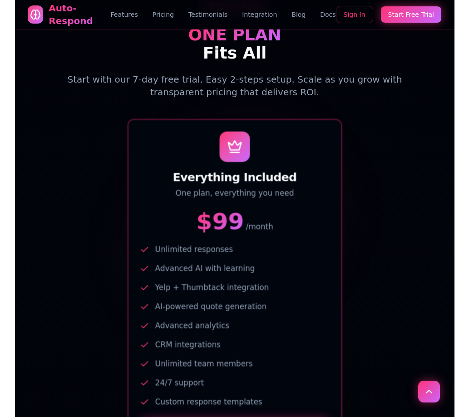
scroll to position [1312, 0]
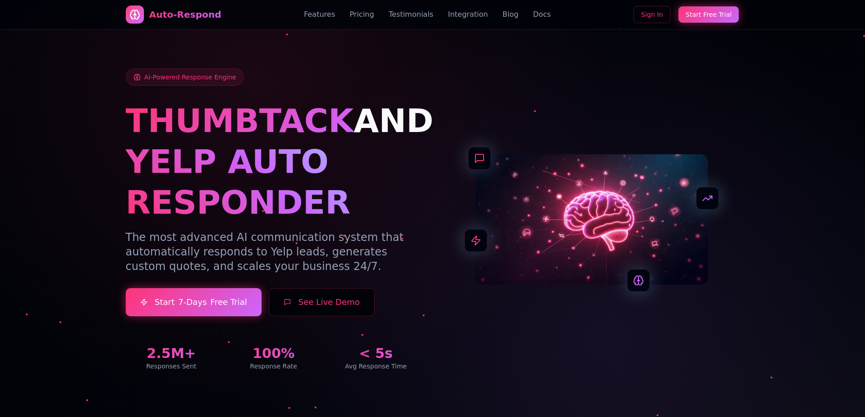
click at [94, 133] on div at bounding box center [432, 208] width 865 height 417
click at [503, 17] on link "Blog" at bounding box center [511, 14] width 16 height 11
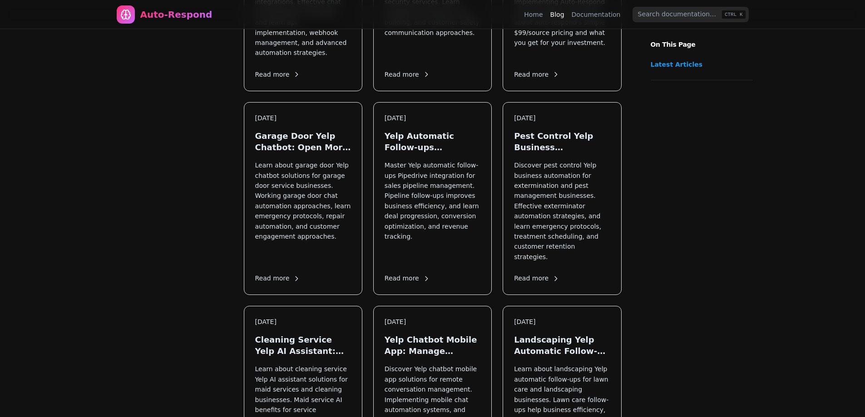
scroll to position [4895, 0]
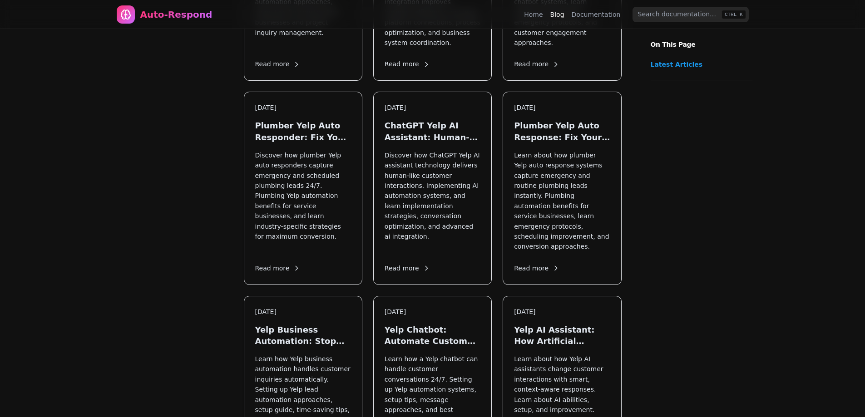
drag, startPoint x: 724, startPoint y: 156, endPoint x: 732, endPoint y: 280, distance: 124.7
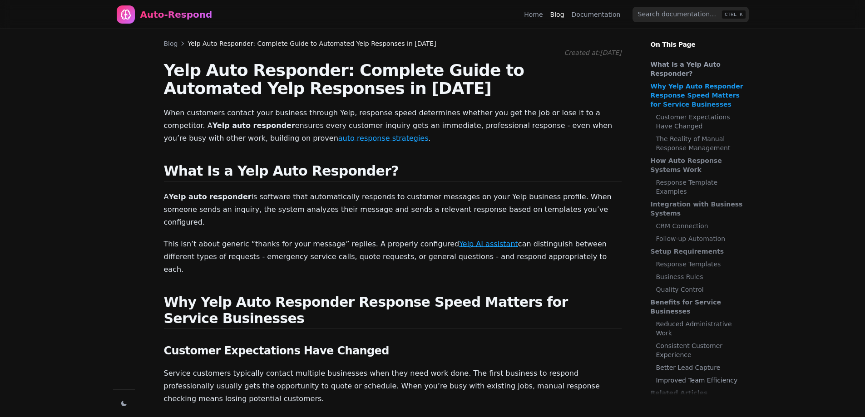
drag, startPoint x: 439, startPoint y: 238, endPoint x: 251, endPoint y: 26, distance: 283.4
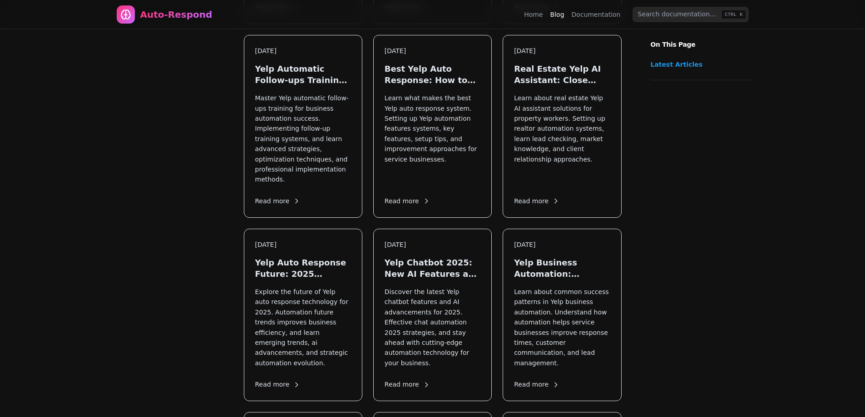
scroll to position [2180, 0]
click at [292, 285] on p "Explore the future of Yelp auto response technology for 2025. Automation future…" at bounding box center [303, 325] width 96 height 81
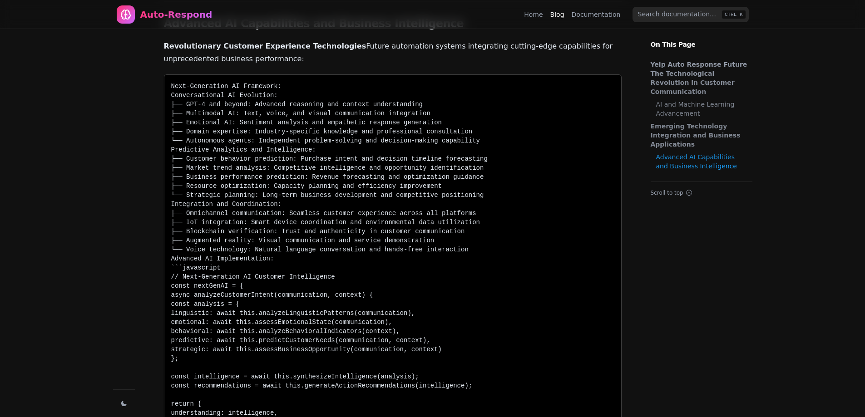
scroll to position [590, 0]
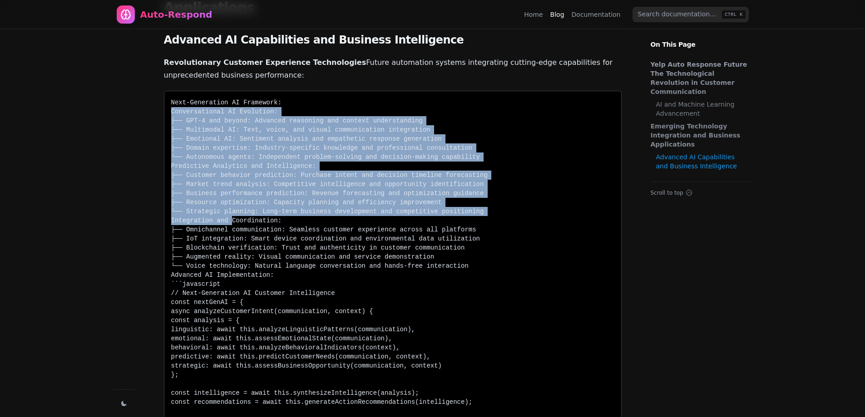
drag, startPoint x: 178, startPoint y: 101, endPoint x: 324, endPoint y: 247, distance: 206.1
click at [254, 215] on code "Next-Generation AI Framework: Conversational AI Evolution: ├── GPT-4 and beyond…" at bounding box center [393, 397] width 458 height 599
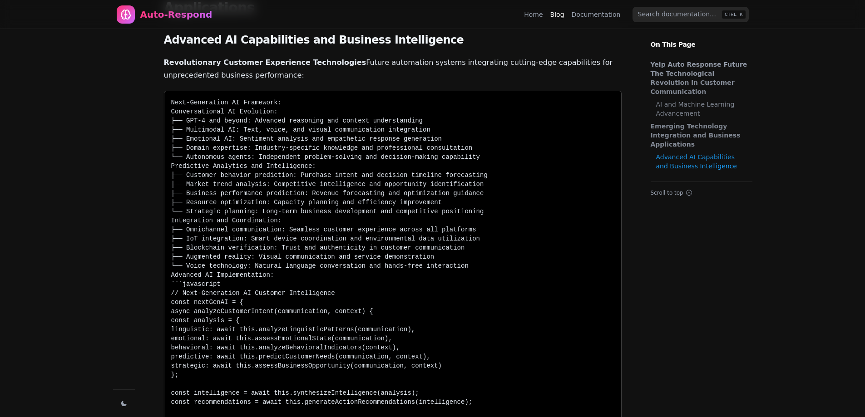
click at [327, 271] on span "Advanced AI Implementation:" at bounding box center [393, 275] width 458 height 9
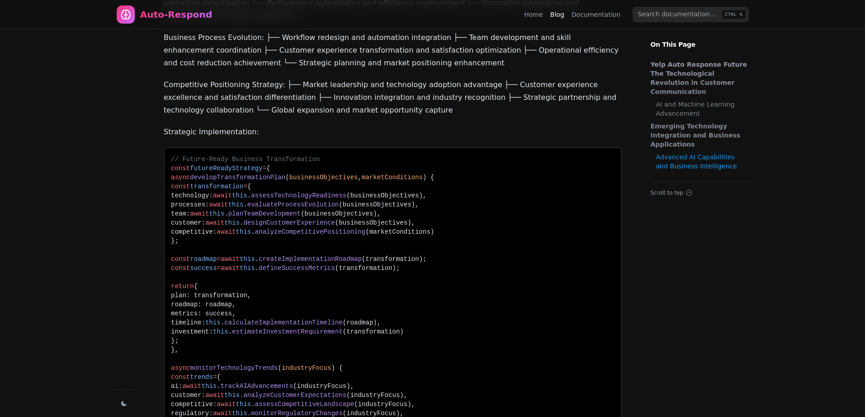
scroll to position [0, 0]
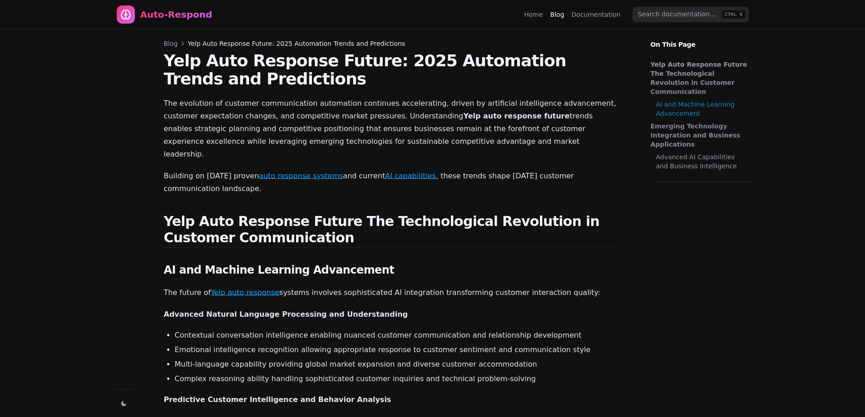
drag, startPoint x: 366, startPoint y: 377, endPoint x: 400, endPoint y: 170, distance: 209.7
click at [537, 15] on link "Home" at bounding box center [533, 14] width 19 height 9
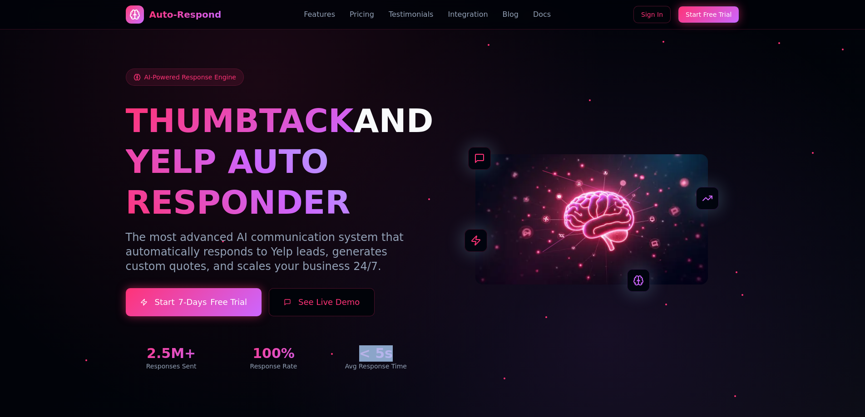
drag, startPoint x: 362, startPoint y: 353, endPoint x: 403, endPoint y: 352, distance: 41.3
click at [403, 352] on div "< 5s" at bounding box center [375, 354] width 91 height 16
drag, startPoint x: 143, startPoint y: 362, endPoint x: 212, endPoint y: 364, distance: 69.1
click at [211, 362] on div "Responses Sent" at bounding box center [171, 366] width 91 height 9
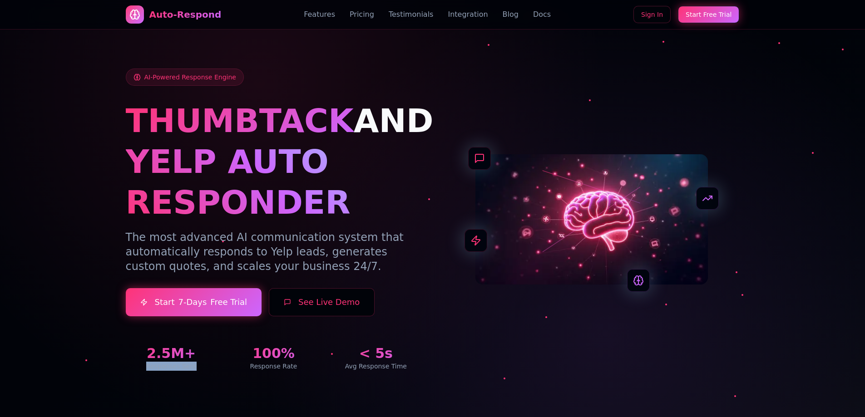
click at [211, 369] on div "Responses Sent" at bounding box center [171, 366] width 91 height 9
click at [204, 372] on div "AI-Powered Response Engine THUMBTACK AND YELP AUTO RESPONDER The most advanced …" at bounding box center [433, 209] width 636 height 368
drag, startPoint x: 214, startPoint y: 380, endPoint x: 144, endPoint y: 354, distance: 74.3
click at [144, 354] on div "AI-Powered Response Engine THUMBTACK AND YELP AUTO RESPONDER The most advanced …" at bounding box center [433, 209] width 636 height 368
click at [142, 352] on div "2.5M+" at bounding box center [171, 354] width 91 height 16
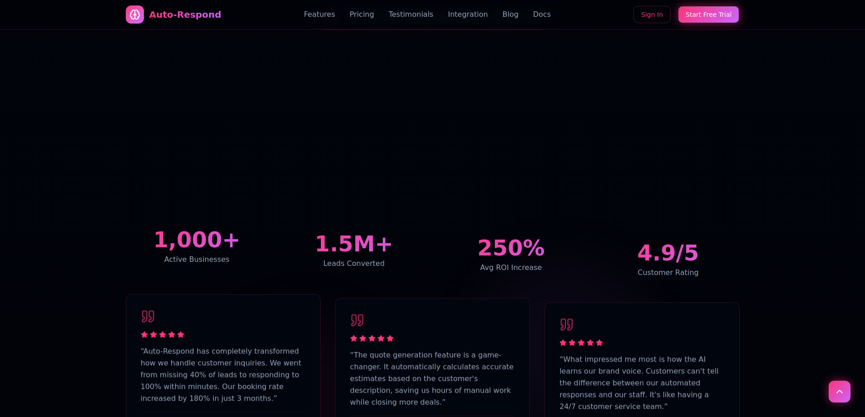
scroll to position [1589, 0]
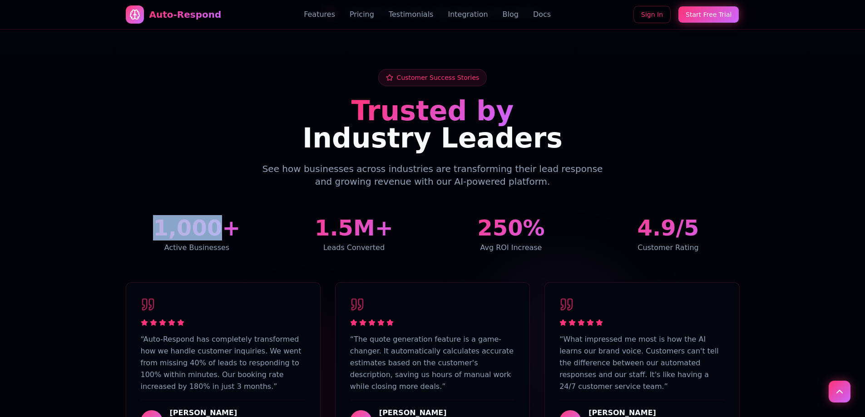
drag, startPoint x: 153, startPoint y: 191, endPoint x: 210, endPoint y: 186, distance: 56.6
click at [217, 217] on div "1,000+" at bounding box center [197, 228] width 143 height 22
copy div "1,000"
